Goal: Task Accomplishment & Management: Use online tool/utility

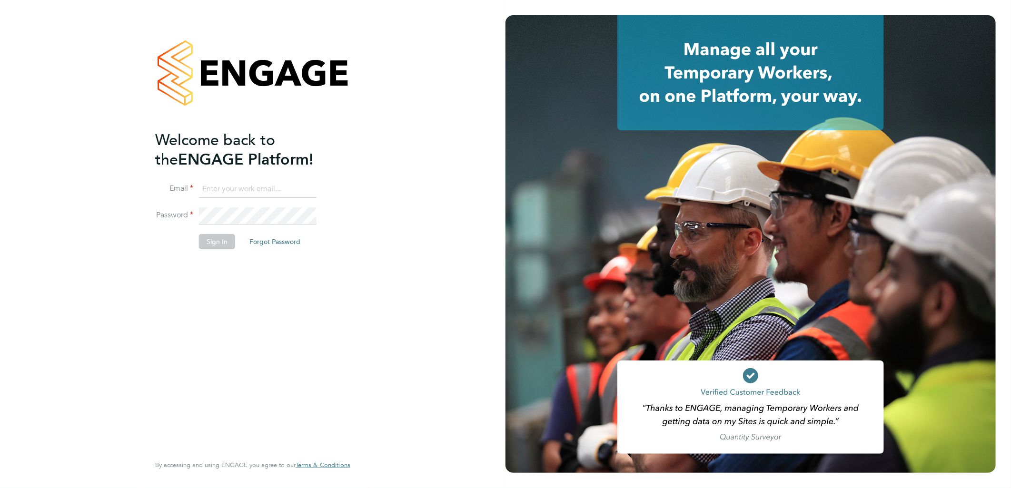
type input "sasha.baird@pretiumresourcing.co.uk"
click at [226, 237] on button "Sign In" at bounding box center [217, 241] width 36 height 15
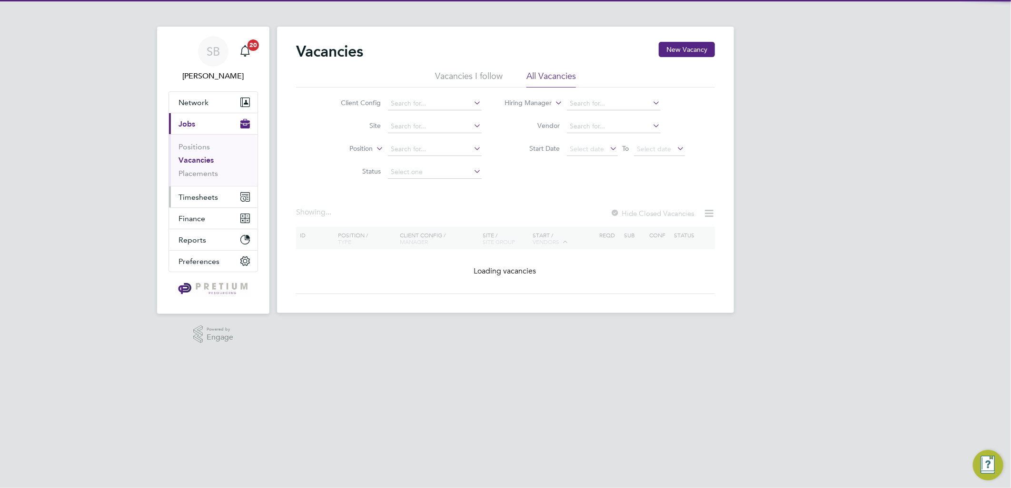
click at [205, 201] on span "Timesheets" at bounding box center [197, 197] width 39 height 9
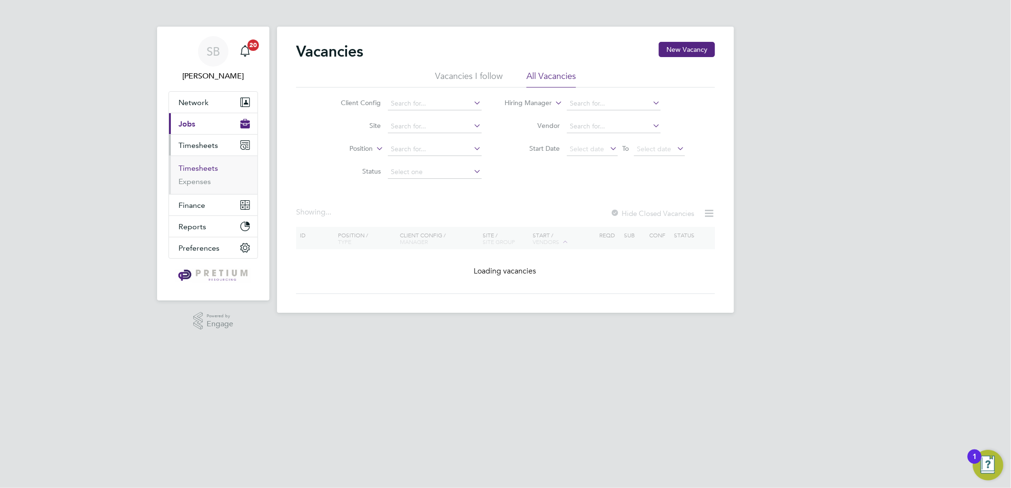
click at [197, 168] on link "Timesheets" at bounding box center [197, 168] width 39 height 9
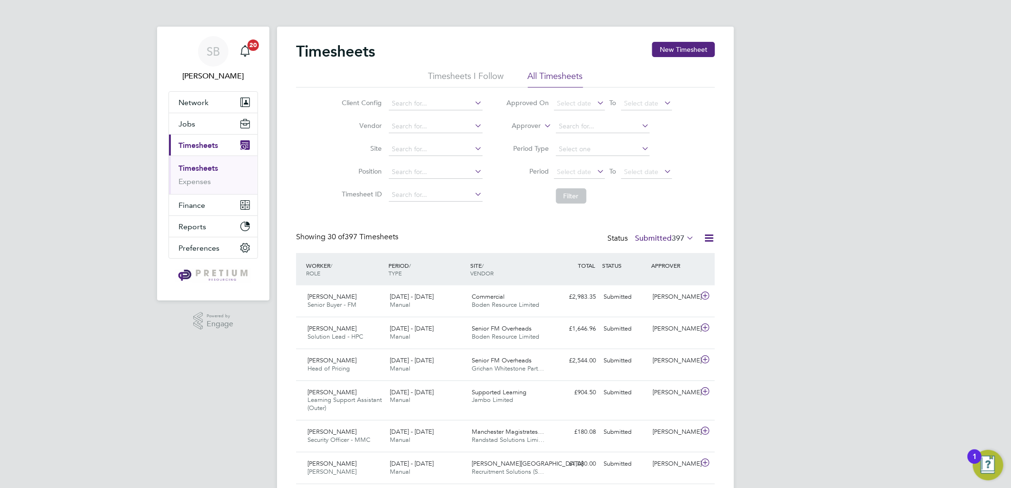
click at [412, 136] on li "Vendor" at bounding box center [410, 126] width 167 height 23
click at [425, 141] on li "[PERSON_NAME] Recruitment Limited" at bounding box center [459, 139] width 143 height 13
type input "[PERSON_NAME] Recruitment Limited"
click at [567, 201] on button "Filter" at bounding box center [571, 195] width 30 height 15
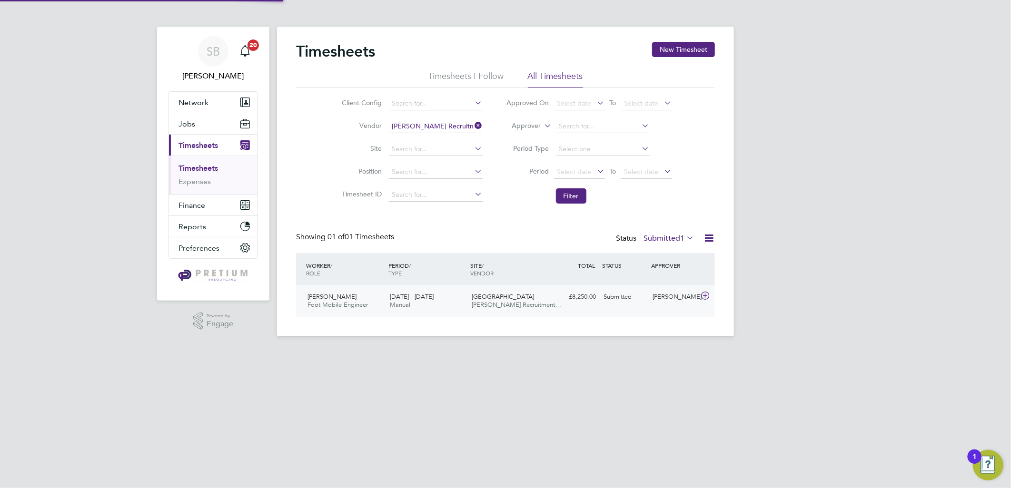
click at [562, 297] on div "£8,250.00 Submitted" at bounding box center [574, 297] width 49 height 16
